Goal: Complete application form: Complete application form

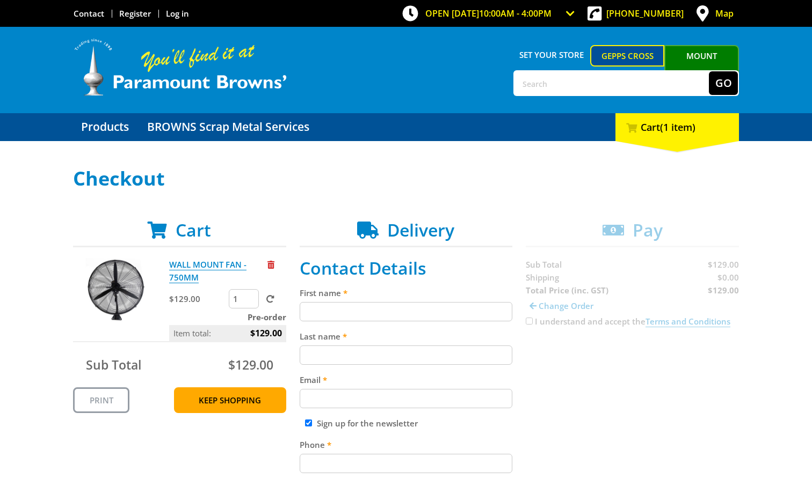
scroll to position [5, 0]
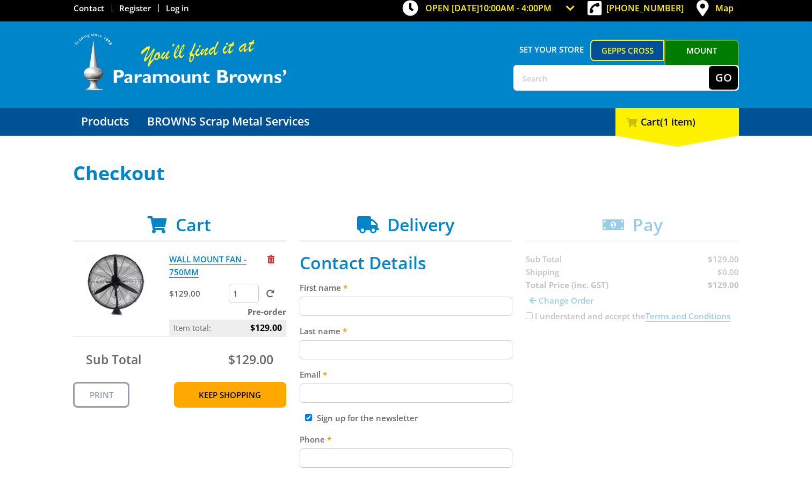
click at [401, 300] on input "First name" at bounding box center [406, 306] width 213 height 19
paste input "[PERSON_NAME]"
type input "[PERSON_NAME]"
click at [337, 351] on input "Last name" at bounding box center [406, 349] width 213 height 19
paste input "[PERSON_NAME]"
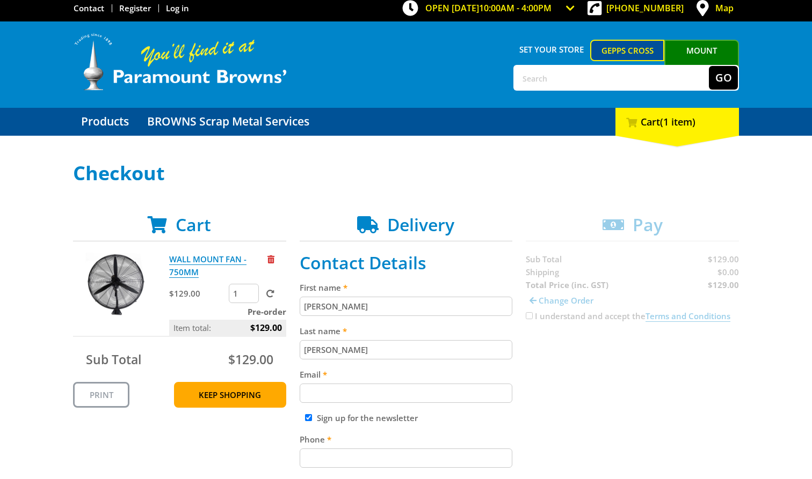
type input "[PERSON_NAME]"
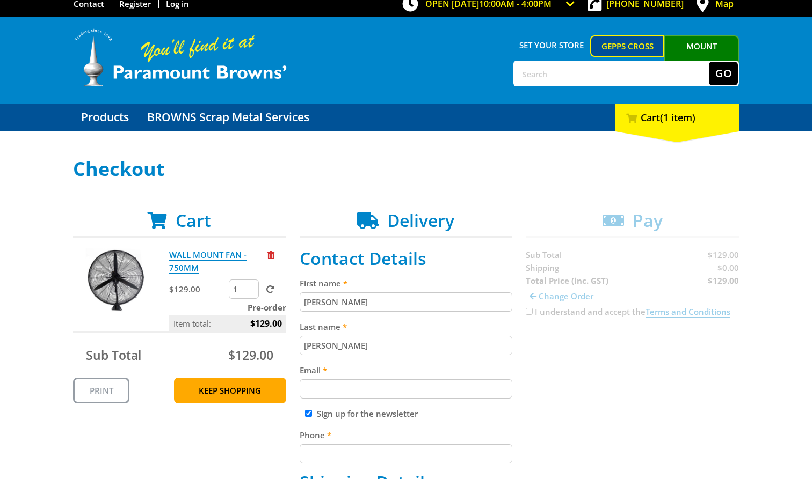
scroll to position [11, 0]
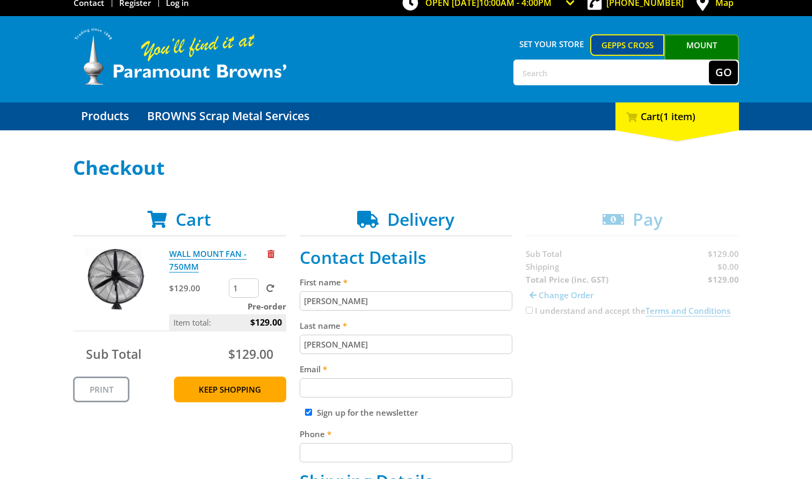
click at [347, 396] on input "Email" at bounding box center [406, 388] width 213 height 19
paste input "[EMAIL_ADDRESS][DOMAIN_NAME]"
type input "[EMAIL_ADDRESS][DOMAIN_NAME]"
drag, startPoint x: 600, startPoint y: 384, endPoint x: 609, endPoint y: 384, distance: 9.7
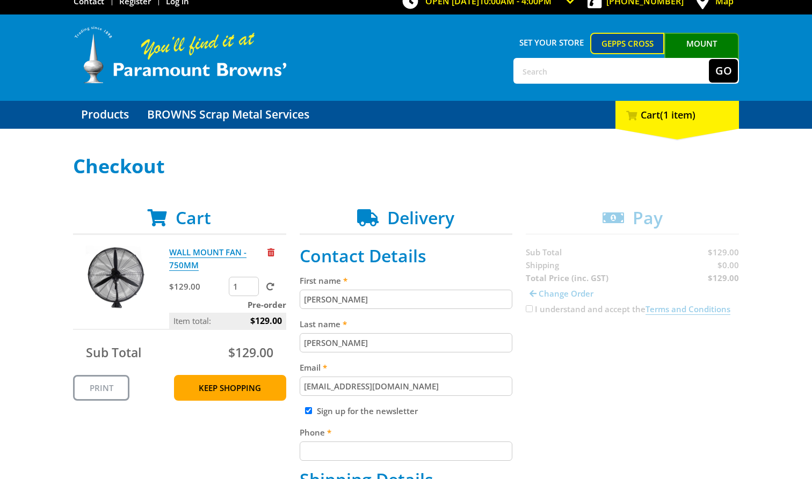
scroll to position [22, 0]
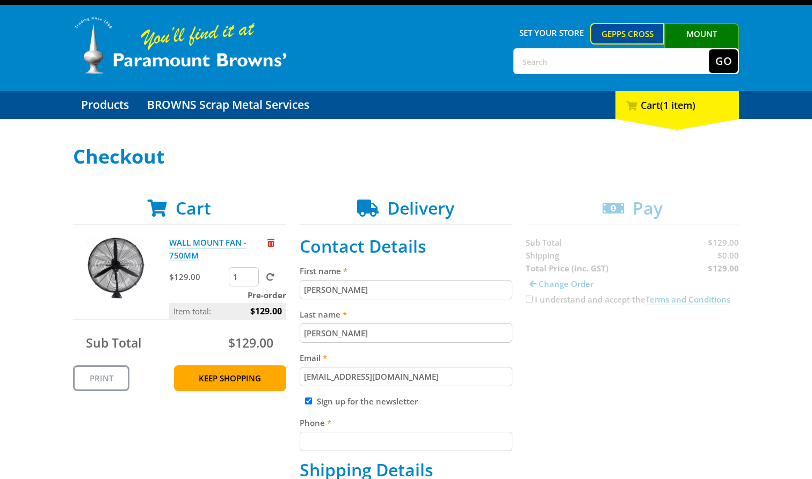
click at [404, 434] on input "Phone" at bounding box center [406, 441] width 213 height 19
paste input "[PHONE_NUMBER]"
type input "[PHONE_NUMBER]"
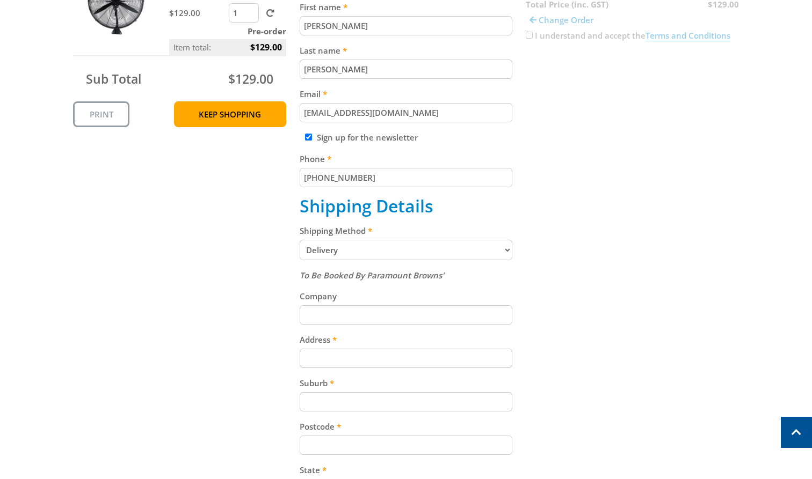
scroll to position [291, 0]
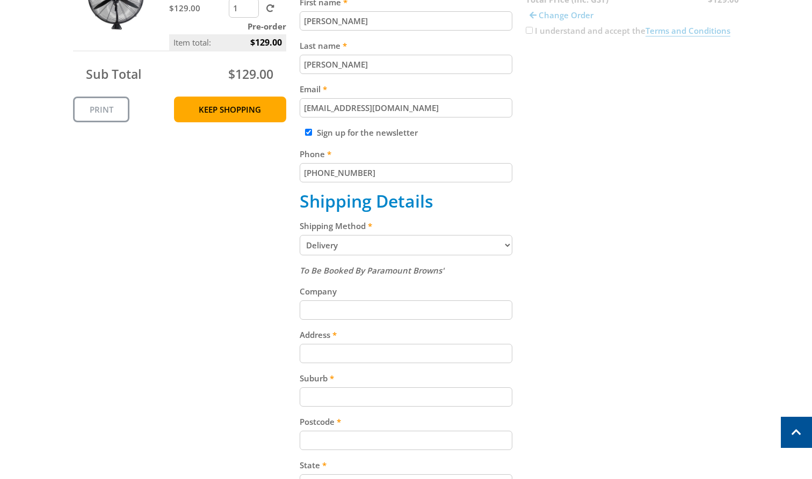
click at [388, 358] on input "Address" at bounding box center [406, 353] width 213 height 19
paste input "[STREET_ADDRESS]"
type input "[STREET_ADDRESS]"
drag, startPoint x: 612, startPoint y: 316, endPoint x: 805, endPoint y: 254, distance: 202.4
click at [652, 316] on div "Cart WALL MOUNT FAN - 750MM $129.00 1 Pre-order Item total: $129.00 Sub Total $…" at bounding box center [406, 301] width 666 height 745
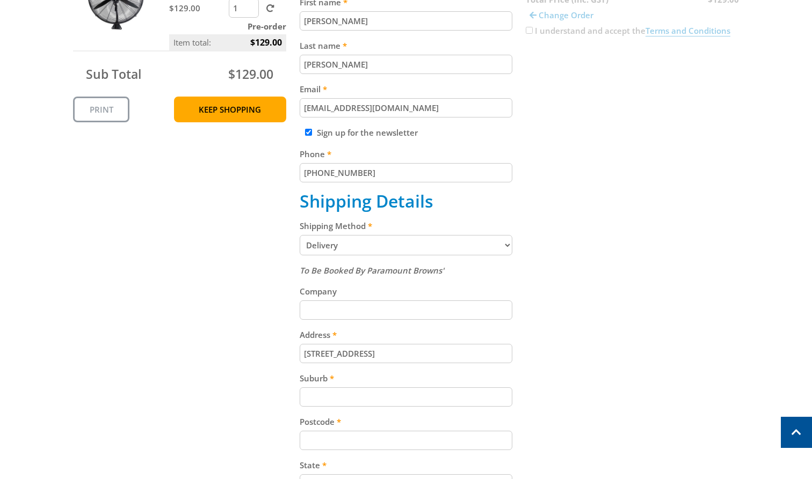
click at [374, 404] on input "Suburb" at bounding box center [406, 397] width 213 height 19
paste input "Gepps Cross"
type input "Gepps Cross"
click at [621, 320] on div "Cart WALL MOUNT FAN - 750MM $129.00 1 Pre-order Item total: $129.00 Sub Total $…" at bounding box center [406, 301] width 666 height 745
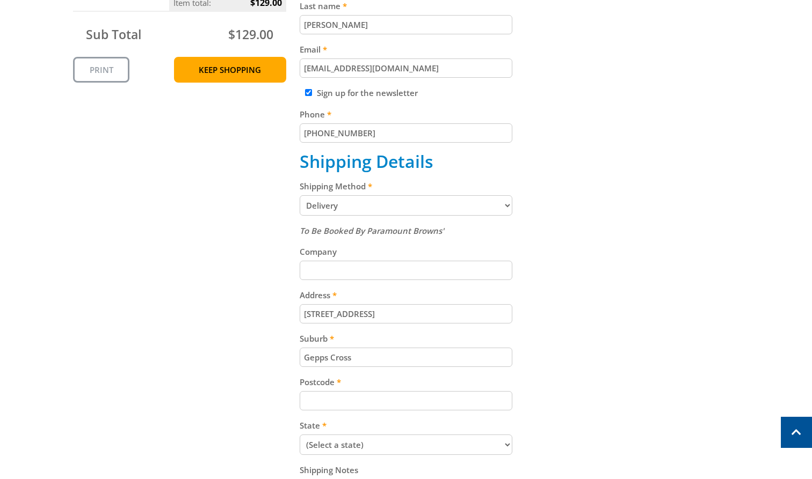
scroll to position [332, 0]
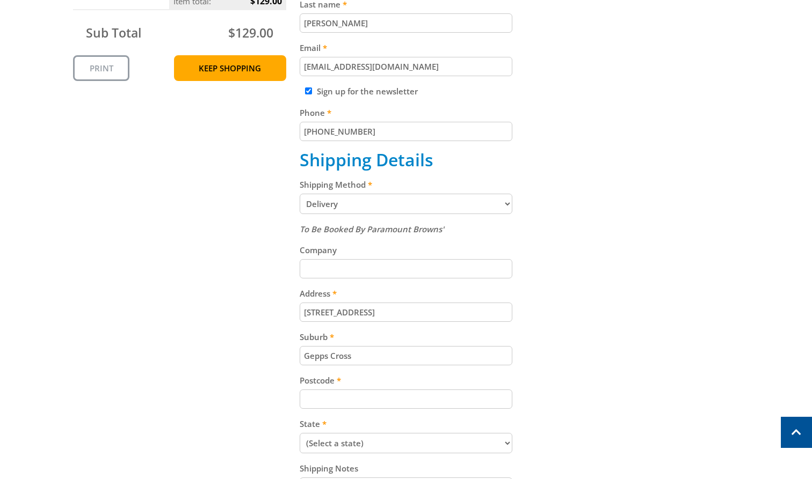
click at [317, 384] on label "Postcode" at bounding box center [406, 380] width 213 height 13
click at [317, 390] on input "Postcode" at bounding box center [406, 399] width 213 height 19
click at [309, 406] on input "Postcode" at bounding box center [406, 399] width 213 height 19
paste input "5094"
type input "5094"
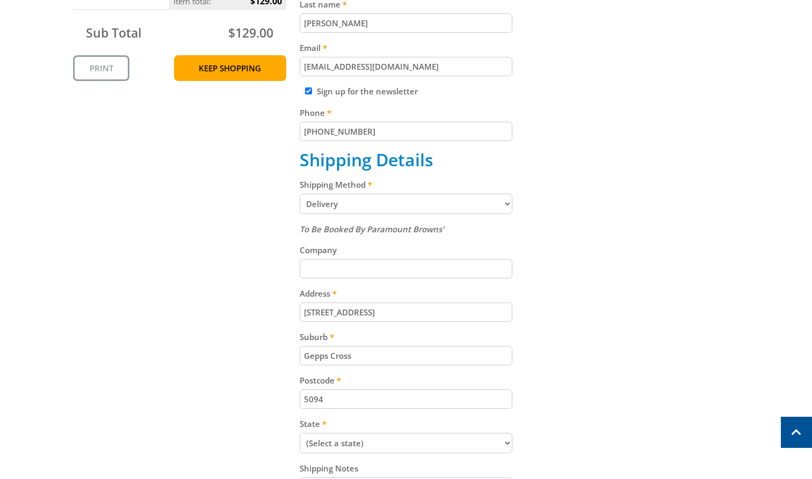
drag, startPoint x: 534, startPoint y: 325, endPoint x: 557, endPoint y: 311, distance: 27.3
click at [535, 325] on div "Cart WALL MOUNT FAN - 750MM $129.00 1 Pre-order Item total: $129.00 Sub Total $…" at bounding box center [406, 260] width 666 height 745
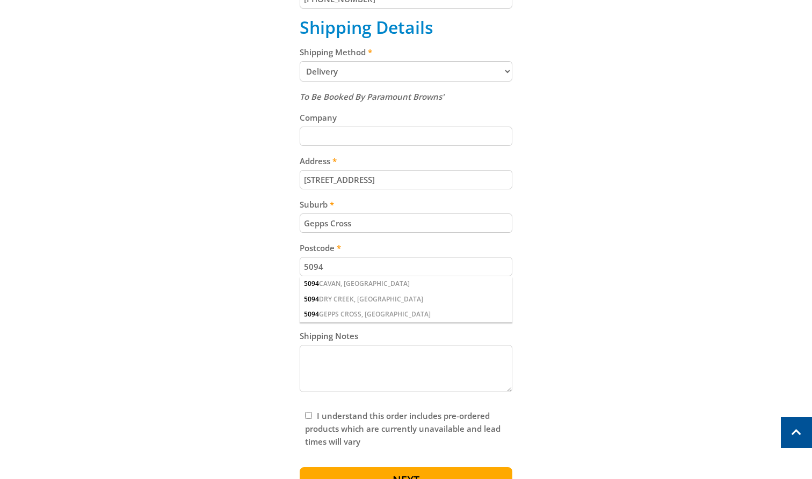
scroll to position [466, 0]
drag, startPoint x: 350, startPoint y: 314, endPoint x: 353, endPoint y: 305, distance: 9.0
click at [351, 314] on div "5094 GEPPS CROSS, [GEOGRAPHIC_DATA]" at bounding box center [406, 314] width 213 height 15
click at [633, 244] on div "Cart WALL MOUNT FAN - 750MM $129.00 1 Pre-order Item total: $129.00 Sub Total $…" at bounding box center [406, 127] width 666 height 745
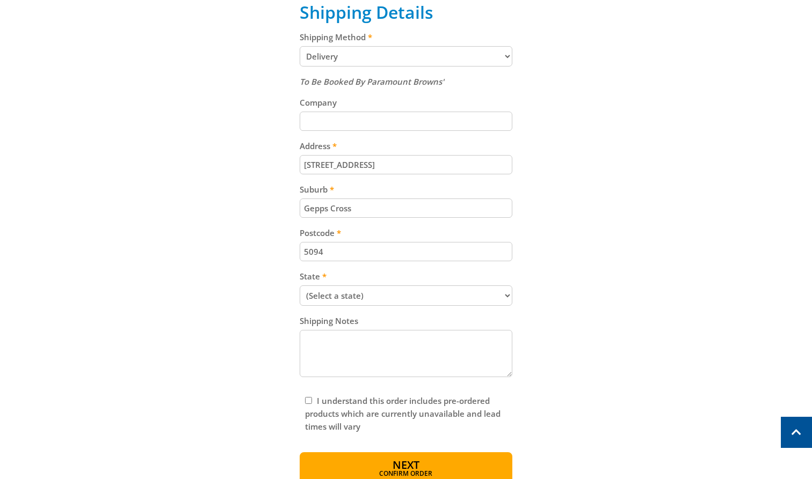
scroll to position [536, 0]
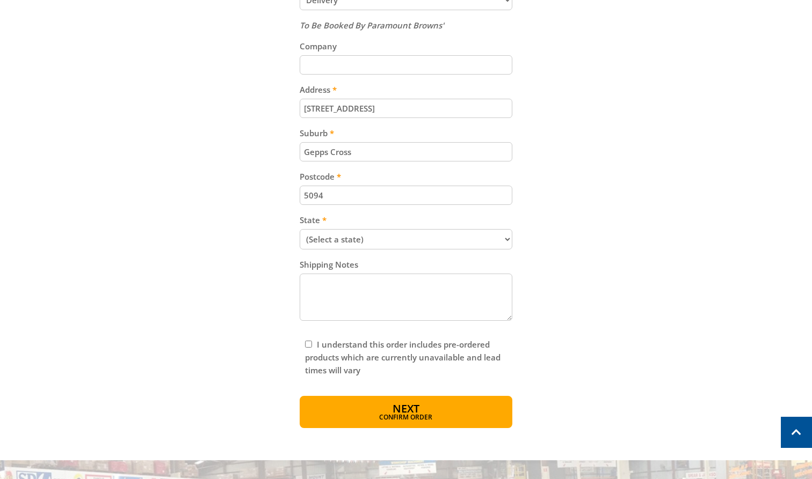
click at [394, 237] on select "(Select a state) [GEOGRAPHIC_DATA] [GEOGRAPHIC_DATA] [GEOGRAPHIC_DATA] [GEOGRAP…" at bounding box center [406, 239] width 213 height 20
click at [300, 229] on select "(Select a state) [GEOGRAPHIC_DATA] [GEOGRAPHIC_DATA] [GEOGRAPHIC_DATA] [GEOGRAP…" at bounding box center [406, 239] width 213 height 20
click at [345, 234] on select "(Select a state) [GEOGRAPHIC_DATA] [GEOGRAPHIC_DATA] [GEOGRAPHIC_DATA] [GEOGRAP…" at bounding box center [406, 239] width 213 height 20
select select "SA"
click at [300, 229] on select "(Select a state) [GEOGRAPHIC_DATA] [GEOGRAPHIC_DATA] [GEOGRAPHIC_DATA] [GEOGRAP…" at bounding box center [406, 239] width 213 height 20
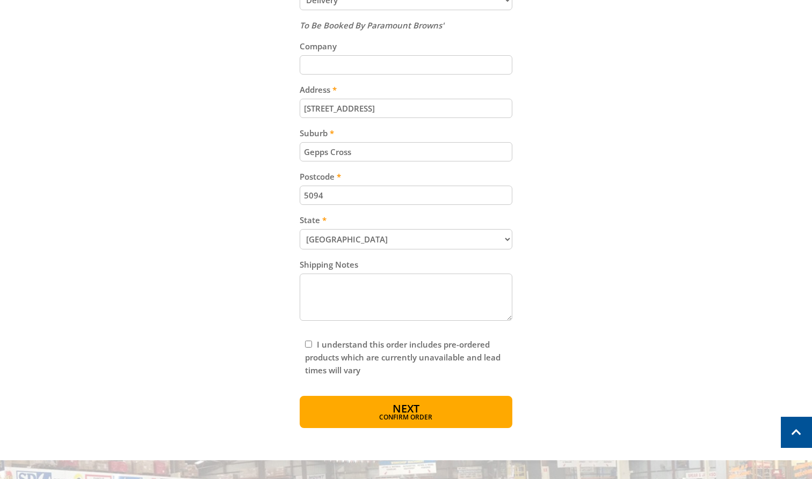
click at [570, 277] on div "Cart WALL MOUNT FAN - 750MM $129.00 1 Pre-order Item total: $129.00 Sub Total $…" at bounding box center [406, 56] width 666 height 745
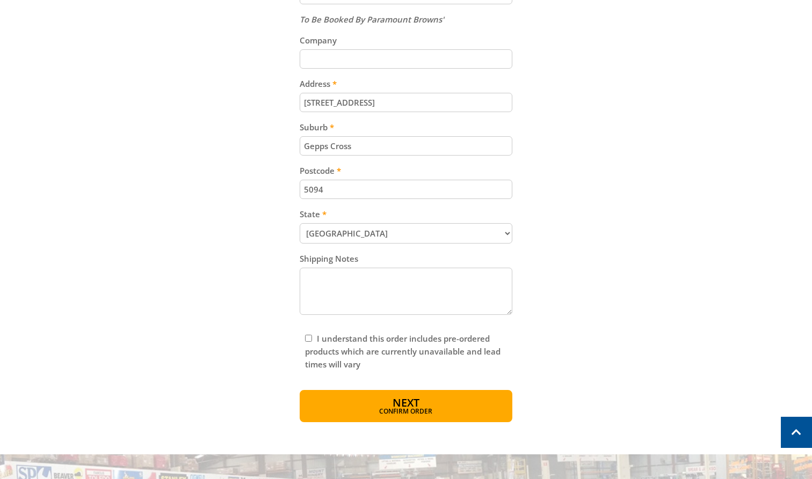
click at [327, 339] on label "I understand this order includes pre-ordered products which are currently unava…" at bounding box center [402, 351] width 195 height 37
click at [312, 339] on input "I understand this order includes pre-ordered products which are currently unava…" at bounding box center [308, 338] width 7 height 7
checkbox input "true"
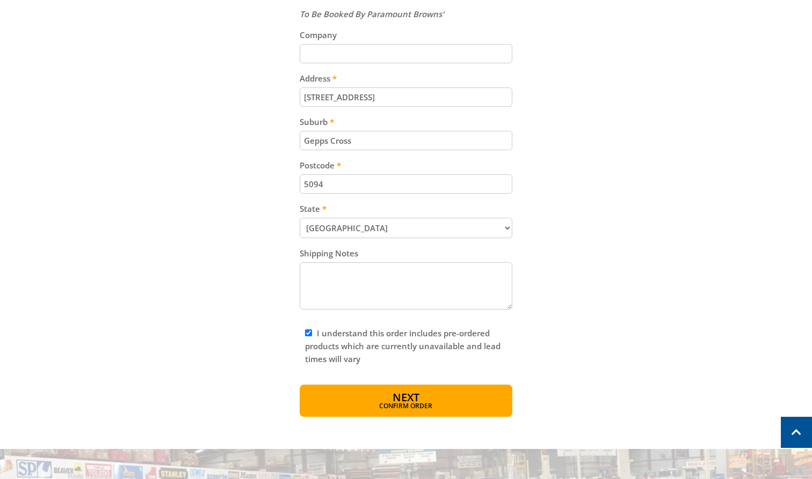
click at [406, 426] on div "OPEN [DATE] 10:00am - 4:00pm Trading Hours Hardware & Machinery Sun 10:00am - 4…" at bounding box center [406, 164] width 812 height 1425
click at [403, 411] on span "Confirm order" at bounding box center [406, 407] width 167 height 6
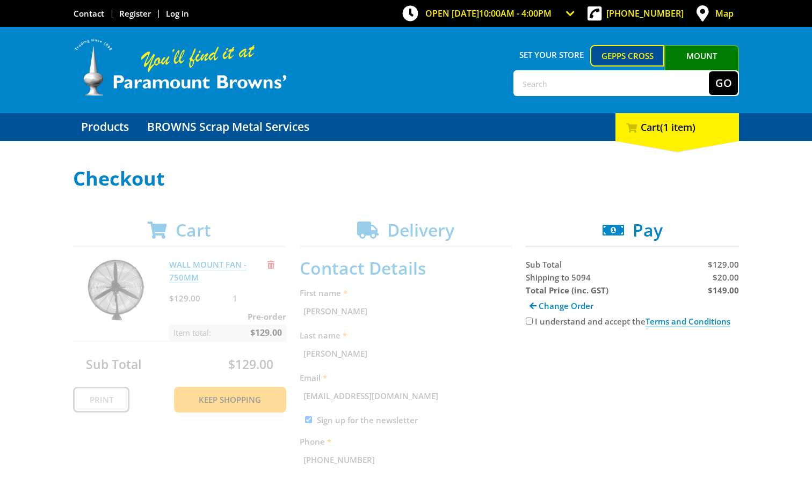
scroll to position [5, 0]
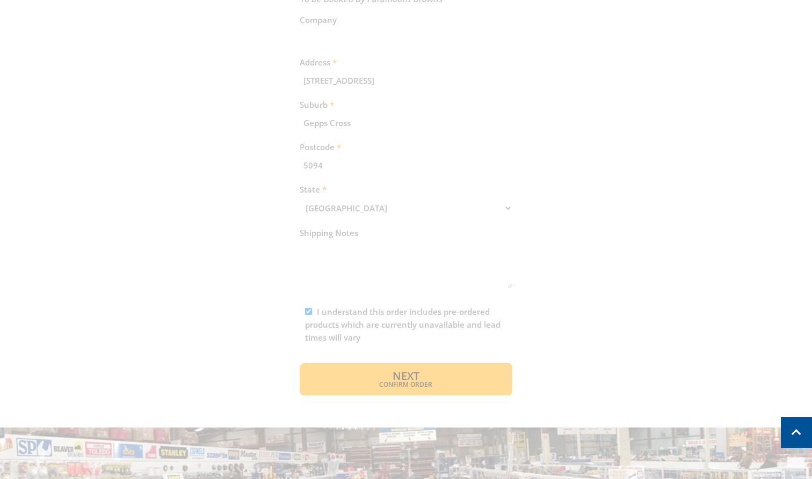
click at [388, 372] on div "Cart WALL MOUNT FAN - 750MM $129.00 1 Pre-order Item total: $129.00 Sub Total $…" at bounding box center [406, 29] width 666 height 733
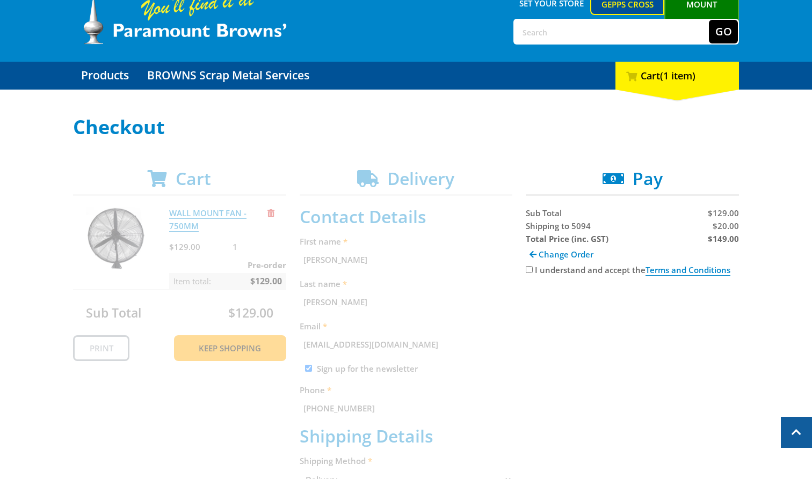
scroll to position [0, 0]
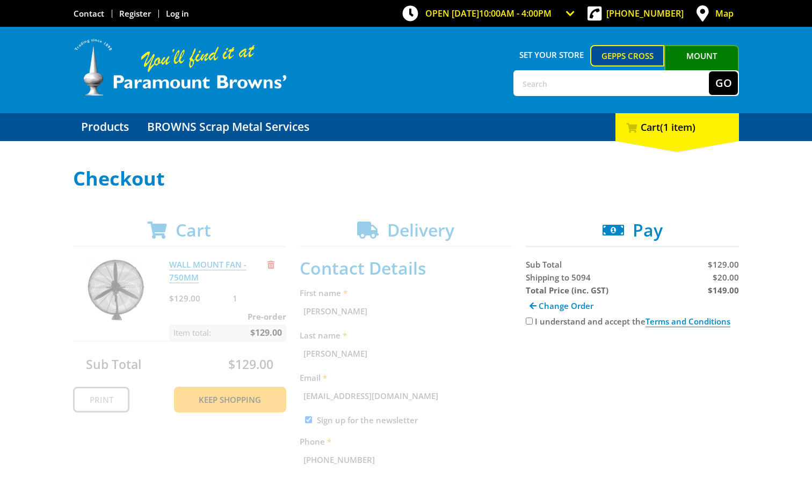
click at [540, 280] on span "Shipping to 5094" at bounding box center [558, 277] width 65 height 11
copy span "Shipping"
click at [718, 277] on span "$20.00" at bounding box center [726, 277] width 26 height 11
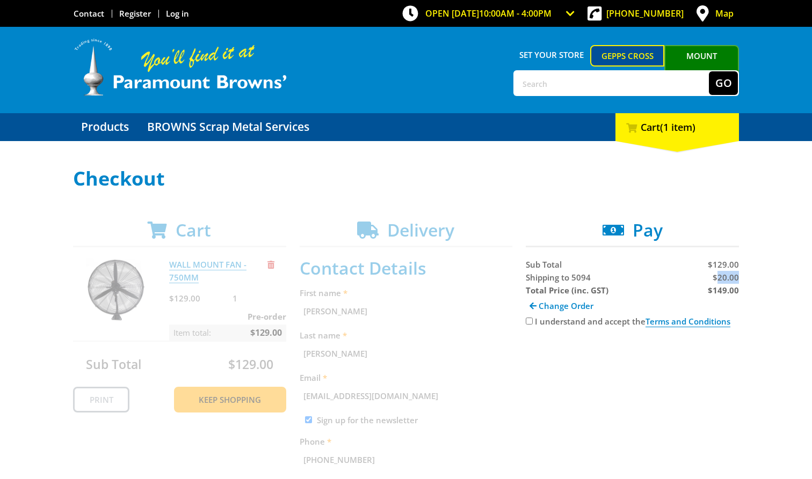
click at [718, 277] on span "$20.00" at bounding box center [726, 277] width 26 height 11
copy span "20.00"
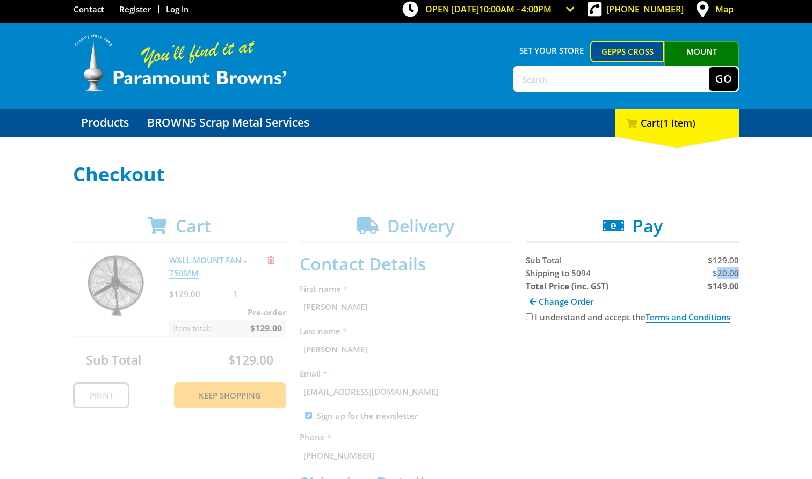
scroll to position [5, 0]
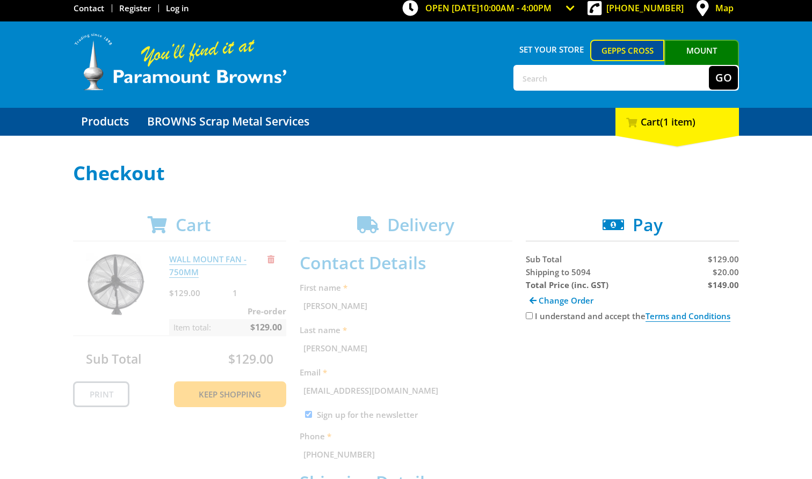
click at [706, 304] on div "Change Order" at bounding box center [632, 301] width 213 height 18
click at [721, 288] on strong "$149.00" at bounding box center [723, 285] width 31 height 11
copy strong "149.00"
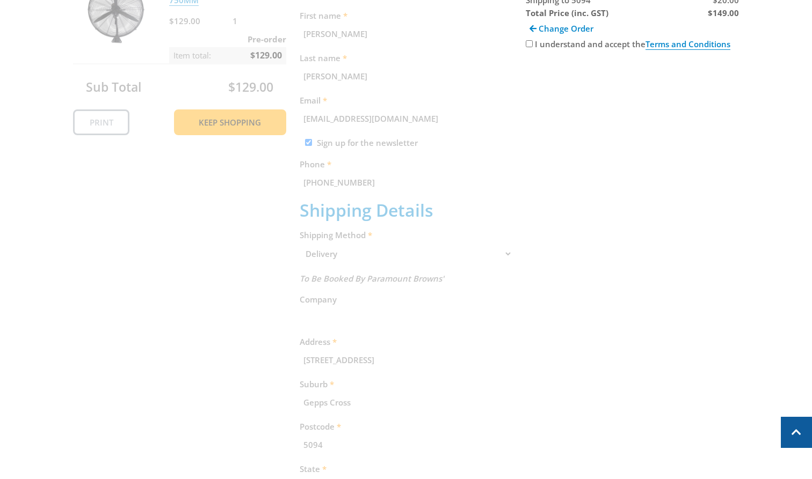
scroll to position [648, 0]
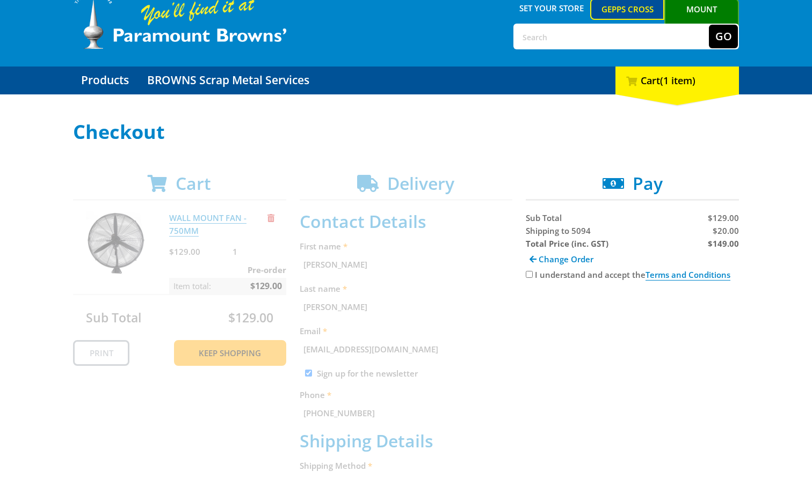
scroll to position [49, 0]
